Goal: Communication & Community: Answer question/provide support

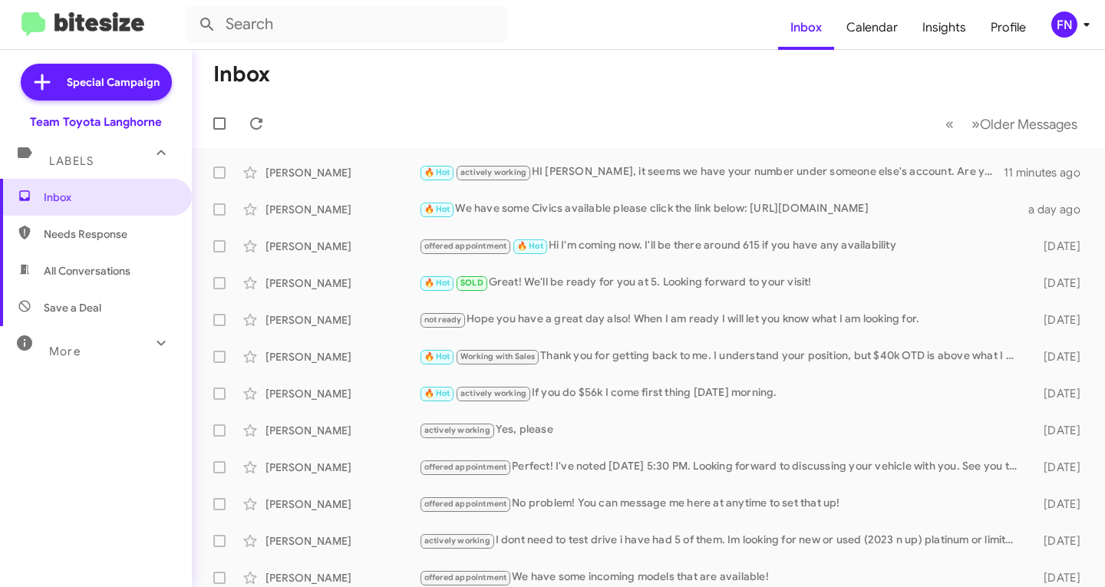
click at [133, 283] on span "All Conversations" at bounding box center [96, 270] width 192 height 37
type input "in:all-conversations"
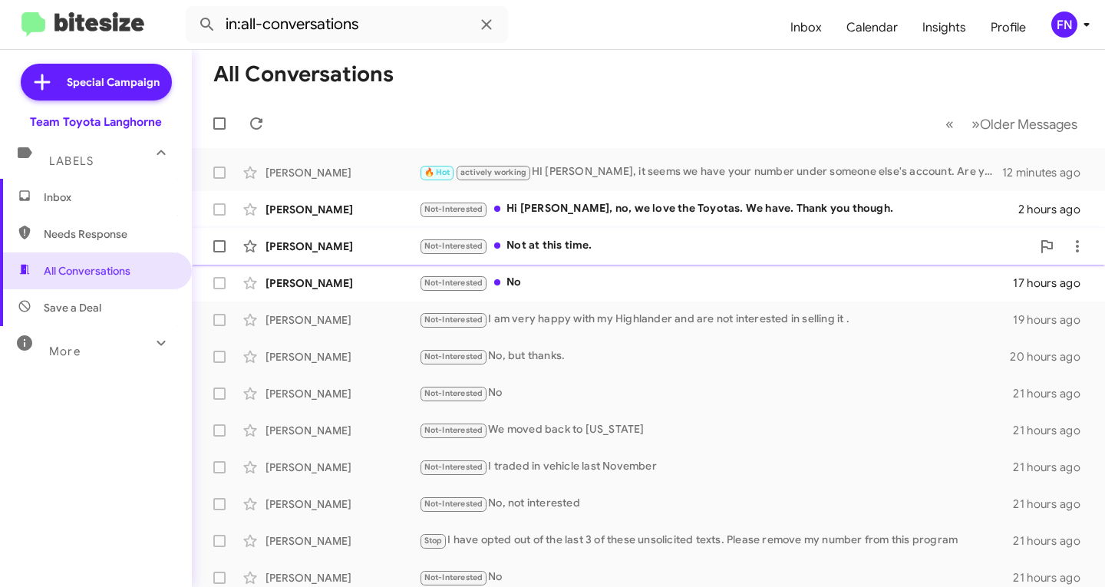
drag, startPoint x: 324, startPoint y: 282, endPoint x: 331, endPoint y: 260, distance: 23.3
click at [324, 282] on div "[PERSON_NAME]" at bounding box center [341, 282] width 153 height 15
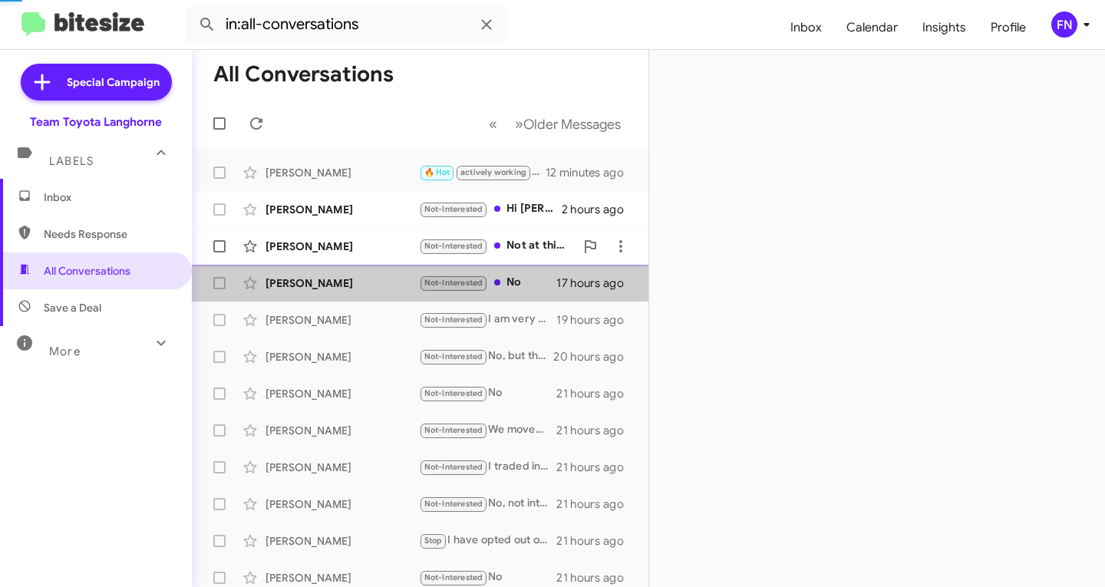
click at [337, 239] on div "[PERSON_NAME]" at bounding box center [341, 246] width 153 height 15
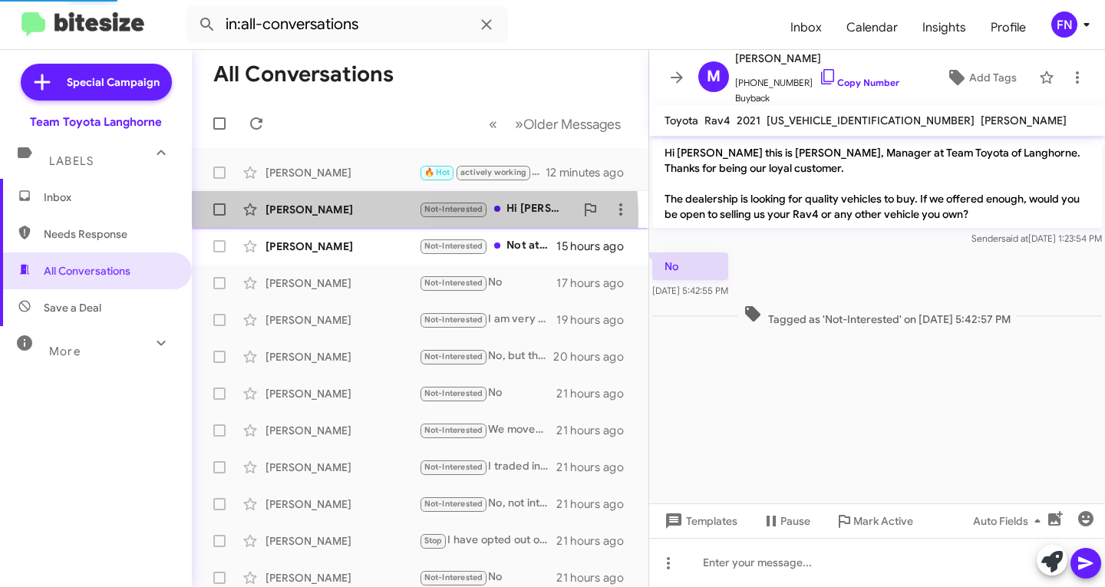
click at [340, 218] on div "[PERSON_NAME] Not-Interested Hi [PERSON_NAME], no, we love the Toyotas. We have…" at bounding box center [420, 209] width 432 height 31
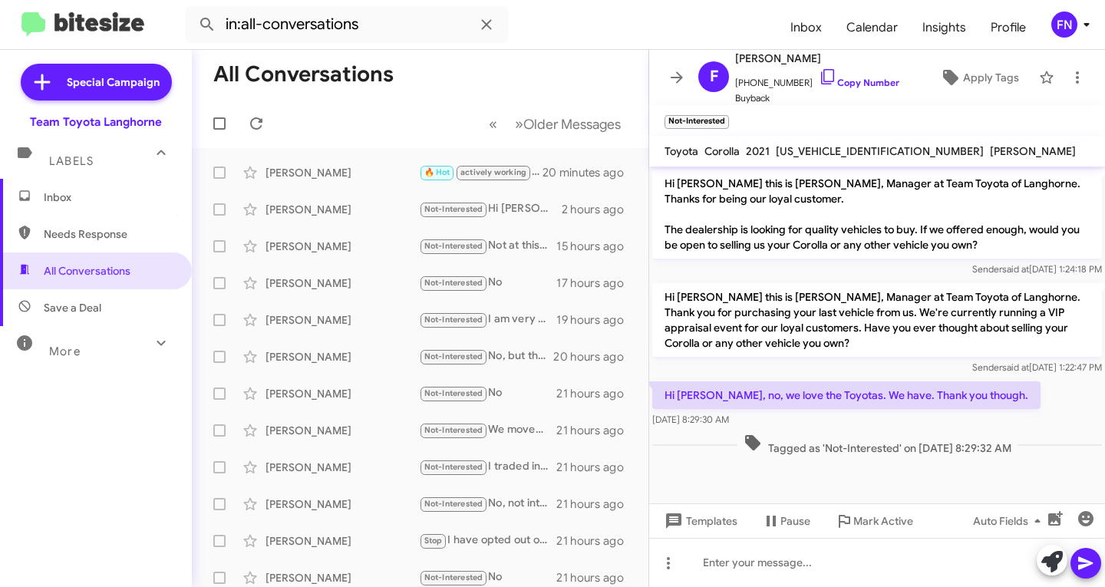
click at [99, 182] on span "Inbox" at bounding box center [96, 197] width 192 height 37
